Goal: Task Accomplishment & Management: Use online tool/utility

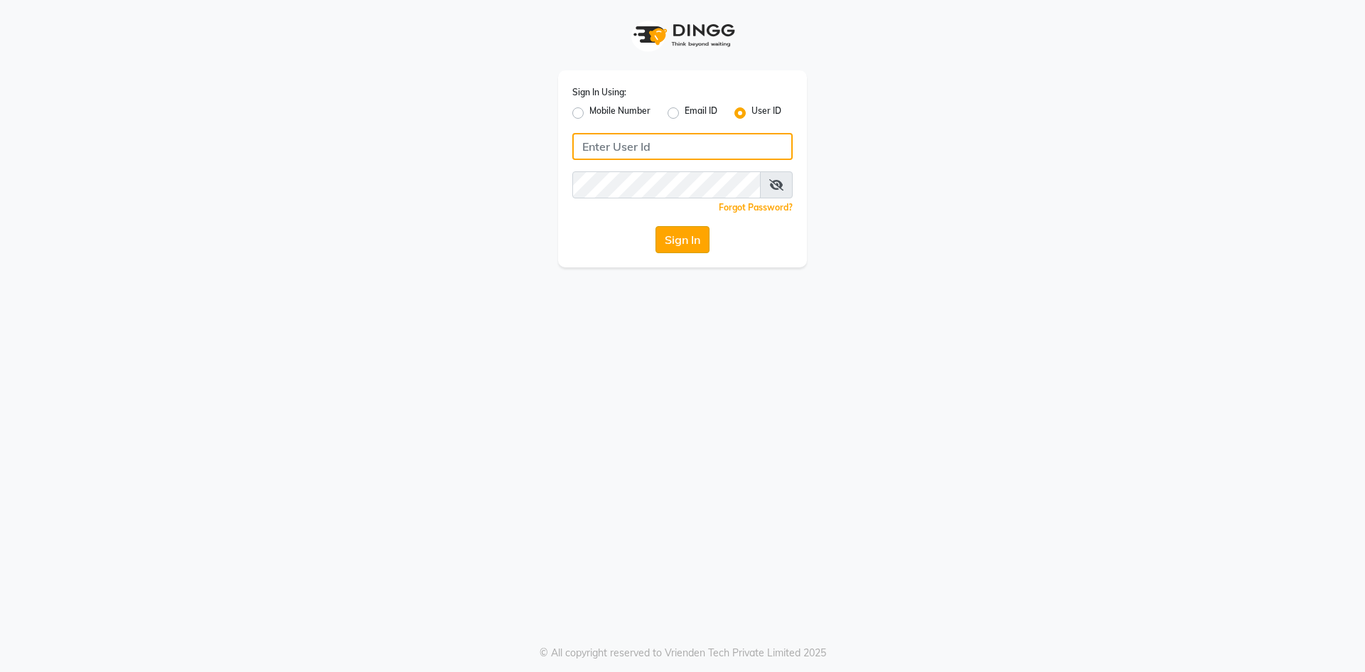
type input "e3619-01"
click at [678, 235] on button "Sign In" at bounding box center [682, 239] width 54 height 27
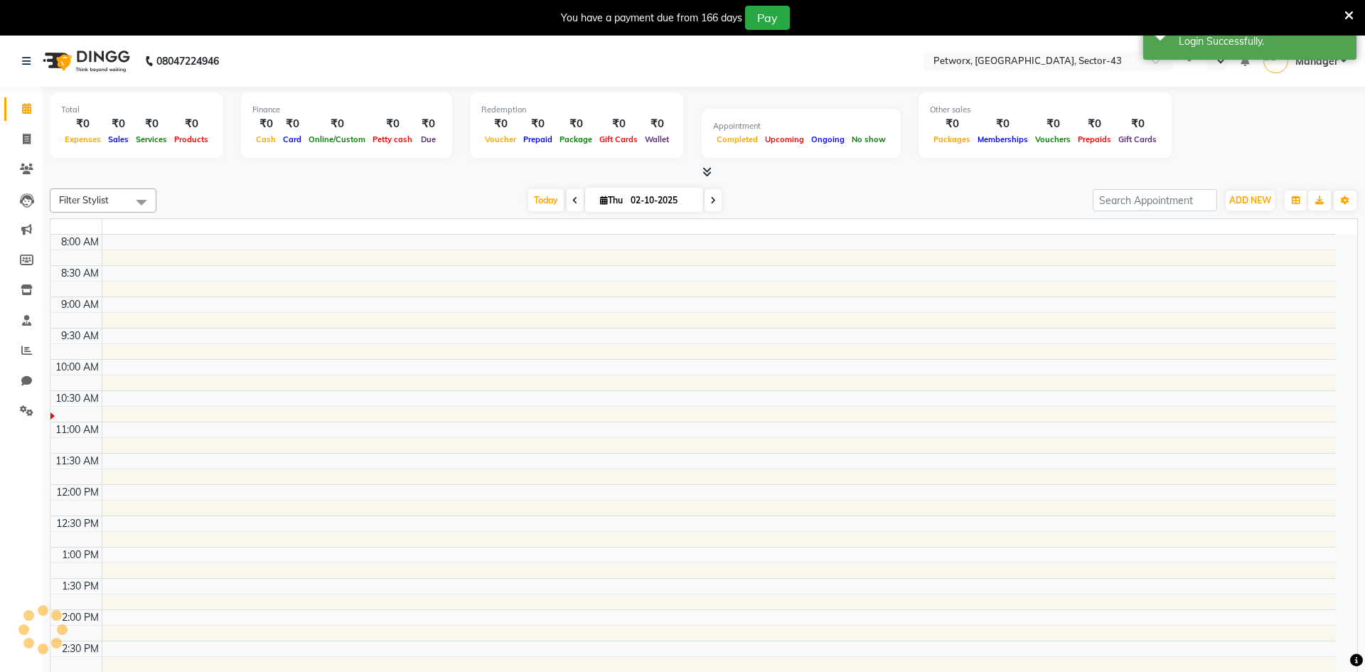
select select "en"
